Goal: Navigation & Orientation: Find specific page/section

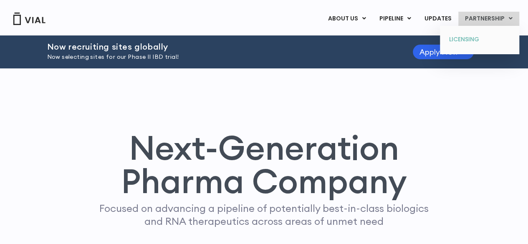
click at [475, 41] on link "LICENSING" at bounding box center [479, 39] width 73 height 13
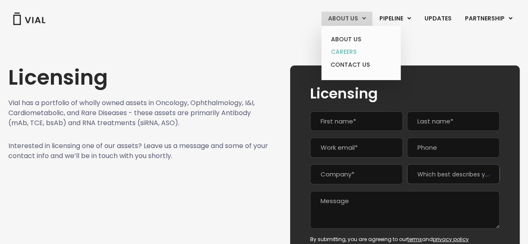
click at [353, 51] on link "CAREERS" at bounding box center [361, 52] width 73 height 13
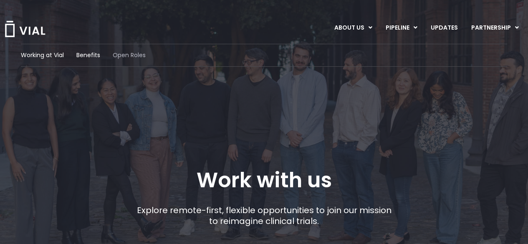
click at [127, 56] on span "Open Roles" at bounding box center [129, 55] width 33 height 9
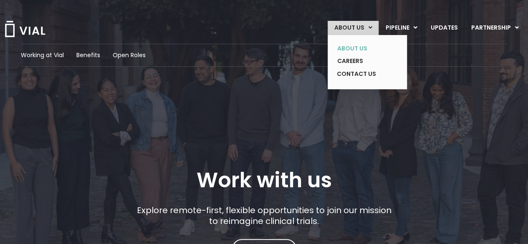
click at [358, 46] on link "ABOUT US" at bounding box center [361, 48] width 61 height 13
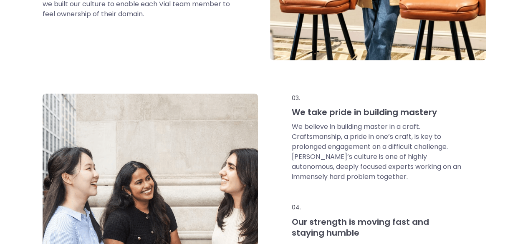
scroll to position [568, 0]
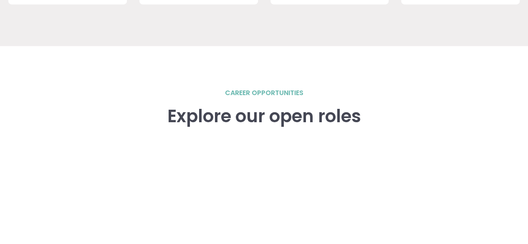
scroll to position [1178, 0]
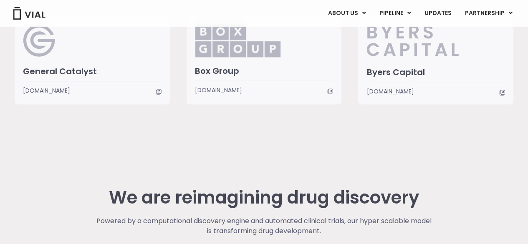
scroll to position [2214, 0]
